Goal: Navigation & Orientation: Find specific page/section

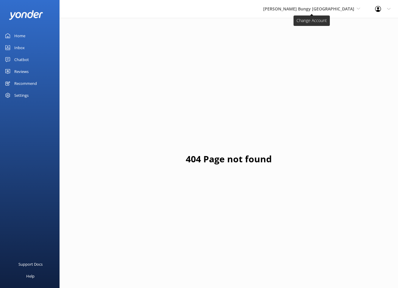
click at [317, 8] on span "[PERSON_NAME] Bungy [GEOGRAPHIC_DATA]" at bounding box center [308, 9] width 91 height 6
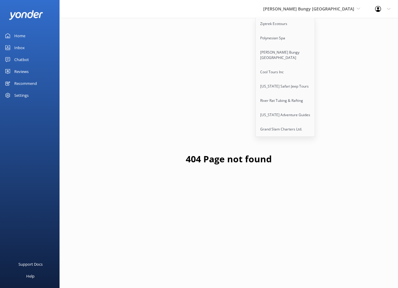
scroll to position [18, 0]
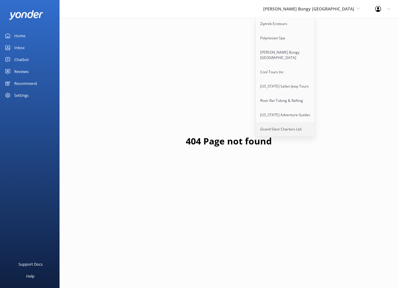
click at [310, 128] on link "Grand Slam Charters Ltd." at bounding box center [286, 129] width 60 height 14
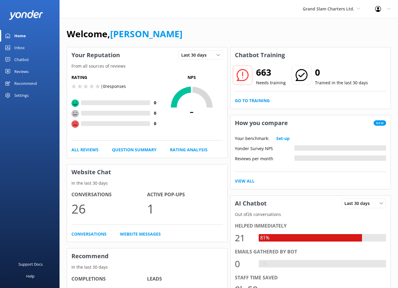
click at [17, 71] on div "Reviews" at bounding box center [21, 71] width 14 height 12
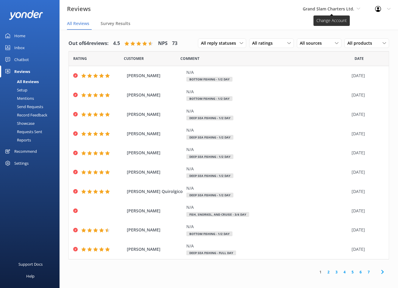
click at [332, 9] on span "Grand Slam Charters Ltd." at bounding box center [328, 9] width 51 height 6
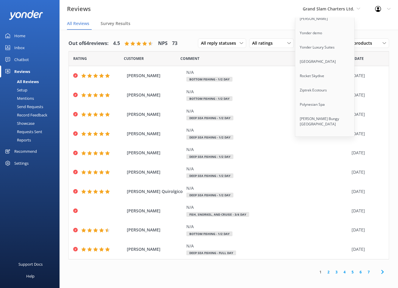
scroll to position [73, 0]
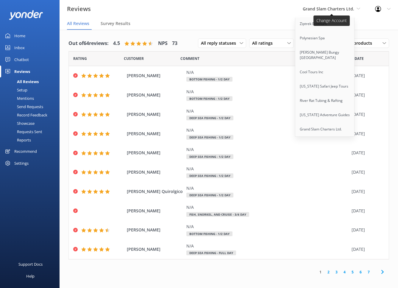
click at [341, 7] on span "Grand Slam Charters Ltd." at bounding box center [328, 9] width 51 height 6
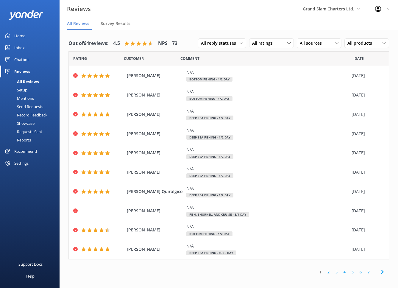
click at [307, 19] on nav "All Reviews Survey Results" at bounding box center [229, 24] width 338 height 12
click at [339, 7] on span "Grand Slam Charters Ltd." at bounding box center [328, 9] width 51 height 6
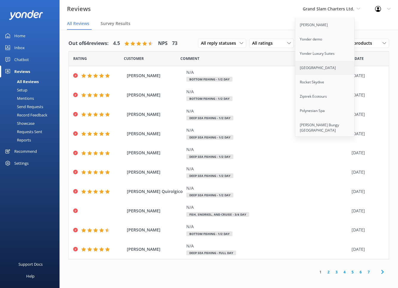
scroll to position [87, 0]
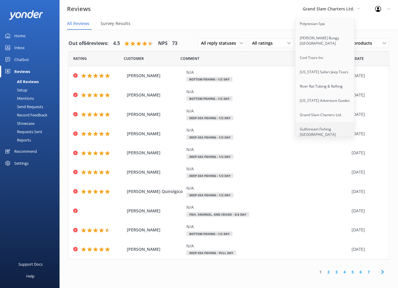
click at [323, 125] on link "Gulfstream Fishing [GEOGRAPHIC_DATA]" at bounding box center [325, 132] width 60 height 20
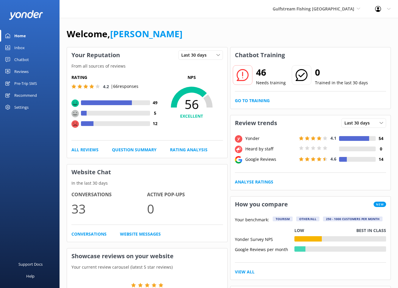
click at [31, 84] on div "Pre-Trip SMS" at bounding box center [25, 83] width 23 height 12
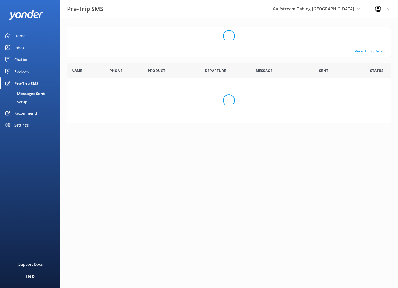
scroll to position [52, 324]
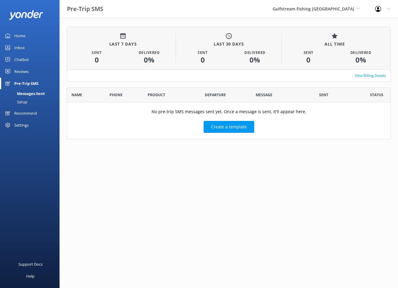
click at [33, 40] on link "Home" at bounding box center [30, 36] width 60 height 12
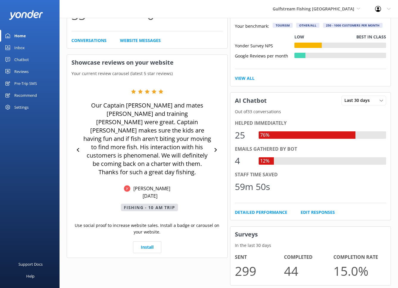
scroll to position [193, 0]
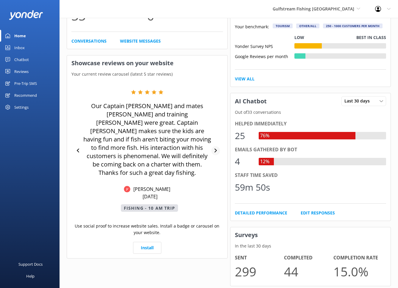
click at [217, 148] on icon at bounding box center [216, 150] width 4 height 4
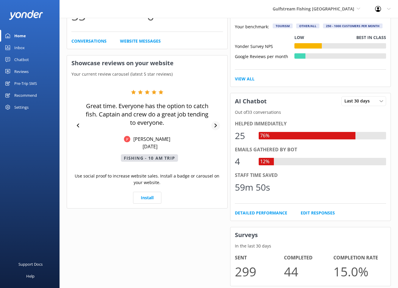
click at [219, 127] on div at bounding box center [215, 125] width 9 height 9
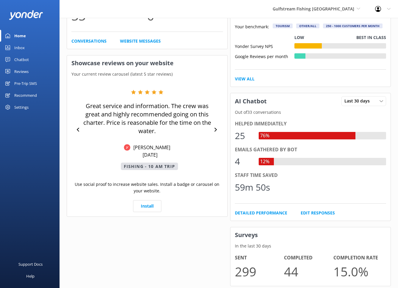
click at [27, 62] on div "Chatbot" at bounding box center [21, 60] width 15 height 12
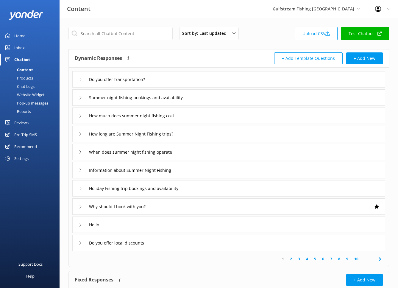
click at [30, 113] on div "Reports" at bounding box center [17, 111] width 27 height 8
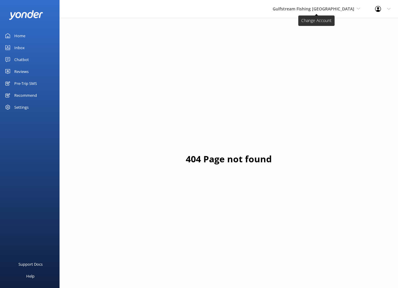
click at [338, 7] on span "Gulfstream Fishing [GEOGRAPHIC_DATA]" at bounding box center [314, 9] width 82 height 6
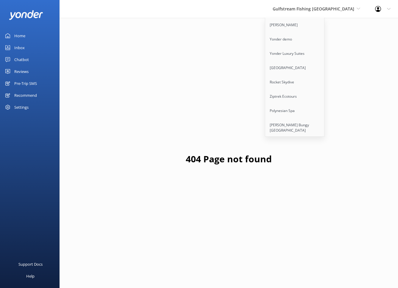
click at [21, 50] on div "Inbox" at bounding box center [19, 48] width 10 height 12
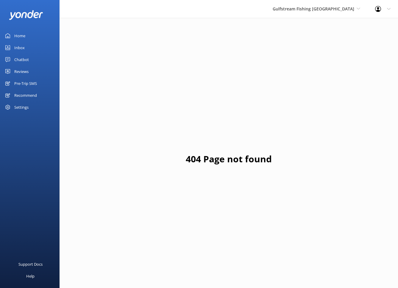
click at [21, 70] on div "Reviews" at bounding box center [21, 71] width 14 height 12
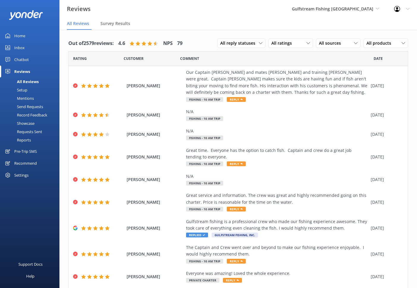
click at [18, 34] on div "Home" at bounding box center [19, 36] width 11 height 12
